Goal: Task Accomplishment & Management: Manage account settings

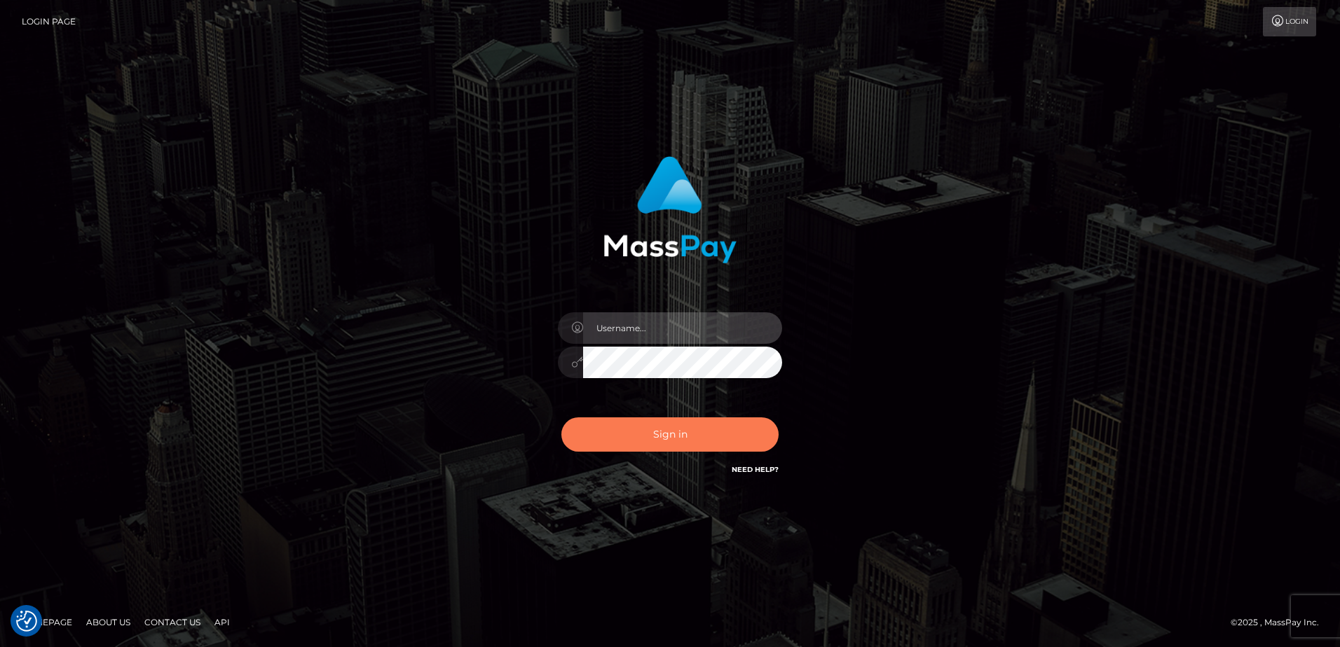
type input "Steve.Ace"
click at [687, 443] on button "Sign in" at bounding box center [669, 435] width 217 height 34
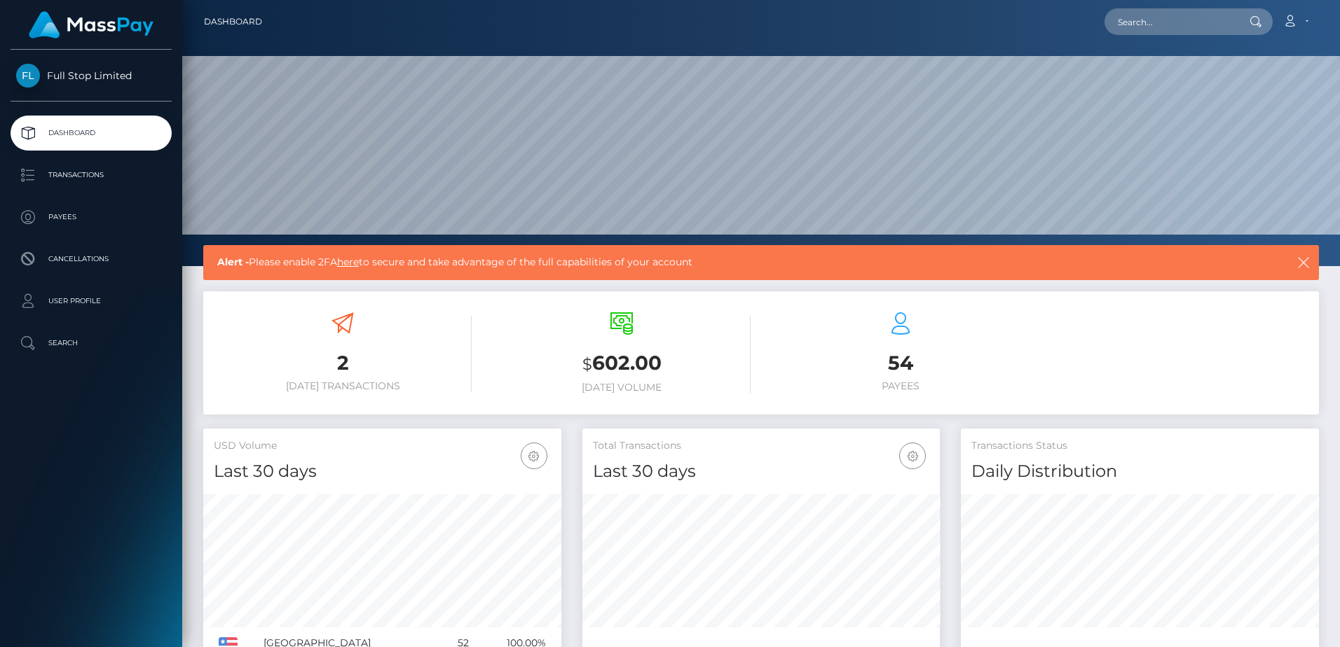
scroll to position [288, 357]
click at [94, 179] on p "Transactions" at bounding box center [91, 175] width 150 height 21
